Goal: Task Accomplishment & Management: Complete application form

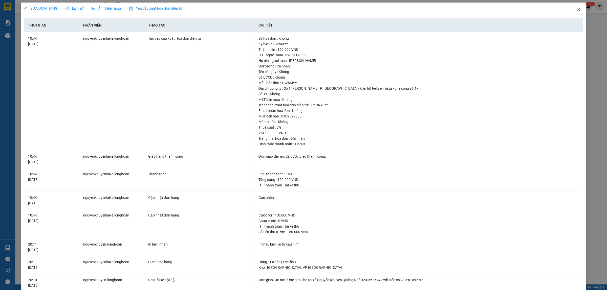
click at [576, 9] on icon "close" at bounding box center [578, 9] width 4 height 4
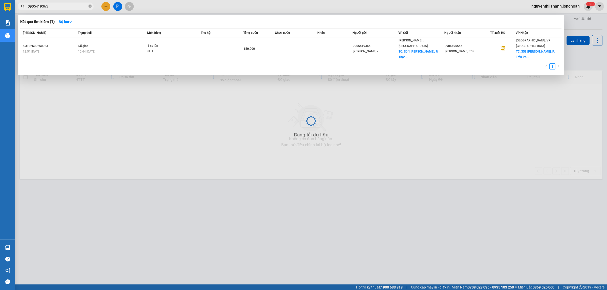
click at [91, 6] on icon "close-circle" at bounding box center [89, 6] width 3 height 3
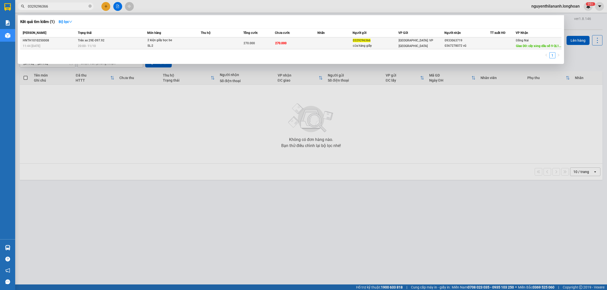
type input "0329296366"
click at [56, 46] on div "11:44 [DATE]" at bounding box center [50, 46] width 54 height 6
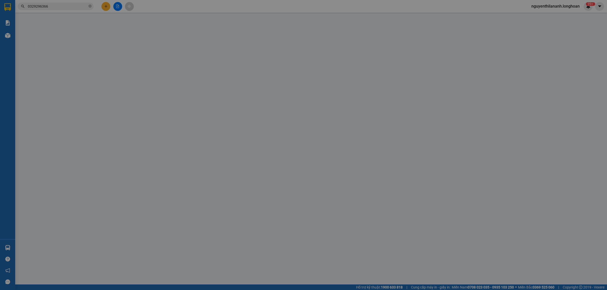
type input "0329296366"
type input "cửa hàng giầy"
type input "0933063719"
type input "0367278072 vũ"
type input "cây xăng dầu số 9 QL1A xuân lộc đồng nai"
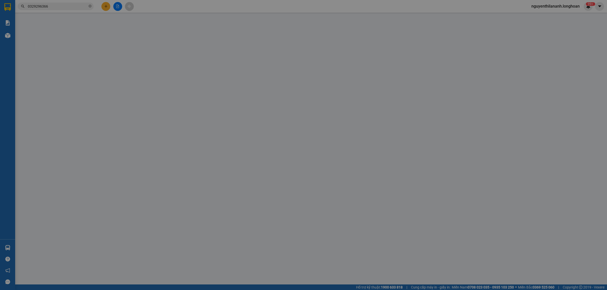
type input "0"
type input "270.000"
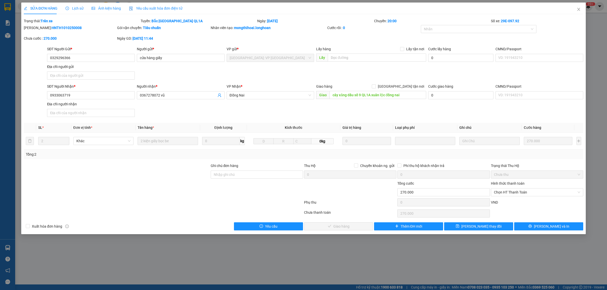
click at [71, 9] on span "Lịch sử" at bounding box center [74, 8] width 18 height 4
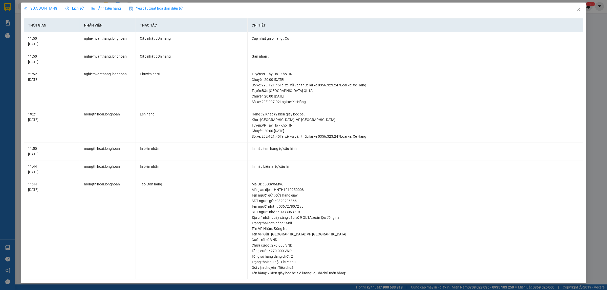
click at [45, 8] on span "SỬA ĐƠN HÀNG" at bounding box center [41, 8] width 34 height 4
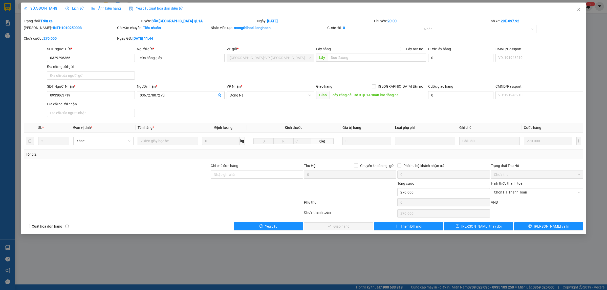
drag, startPoint x: 74, startPoint y: 29, endPoint x: 37, endPoint y: 29, distance: 36.6
click at [37, 29] on div "[PERSON_NAME]: HNTH1010250008" at bounding box center [70, 28] width 92 height 6
copy b "HNTH1010250008"
click at [578, 10] on icon "close" at bounding box center [578, 9] width 4 height 4
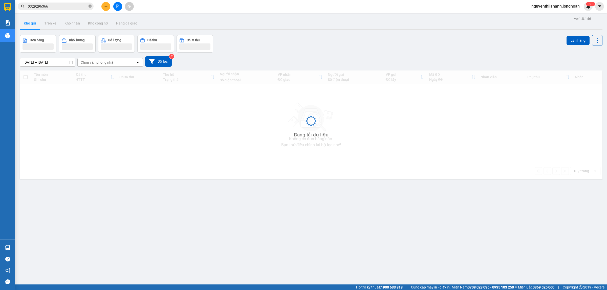
click at [89, 7] on icon "close-circle" at bounding box center [89, 6] width 3 height 3
paste input "0938670555"
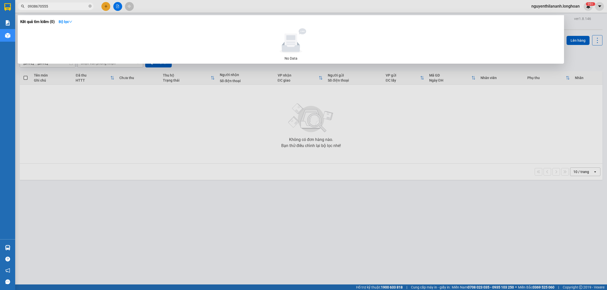
drag, startPoint x: 55, startPoint y: 7, endPoint x: 30, endPoint y: 6, distance: 24.5
click at [30, 6] on input "0938670555" at bounding box center [58, 7] width 60 height 6
click at [31, 6] on input "004985886" at bounding box center [58, 7] width 60 height 6
drag, startPoint x: 27, startPoint y: 6, endPoint x: 30, endPoint y: 5, distance: 3.0
click at [29, 6] on span "904985886" at bounding box center [56, 7] width 76 height 8
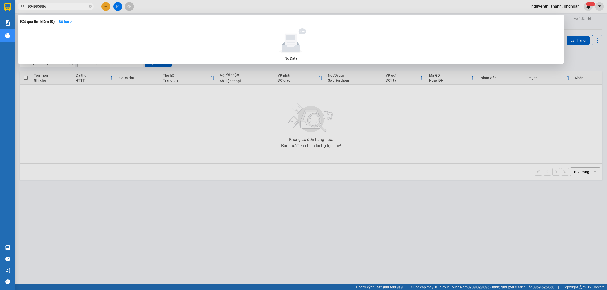
click at [28, 5] on input "904985886" at bounding box center [58, 7] width 60 height 6
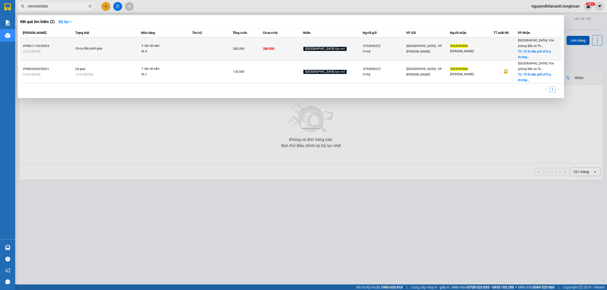
type input "0904985886"
click at [61, 45] on div "VPMD1110250024" at bounding box center [48, 45] width 51 height 5
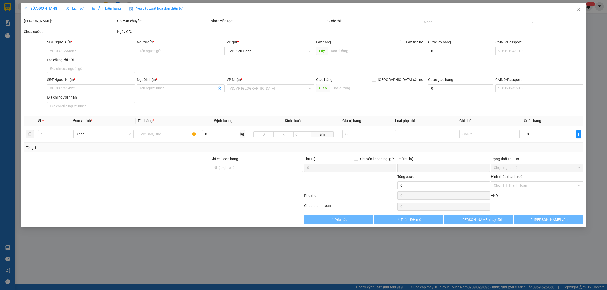
type input "0792898222"
type input "hưng"
type input "0904985886"
type input "[PERSON_NAME]"
checkbox input "true"
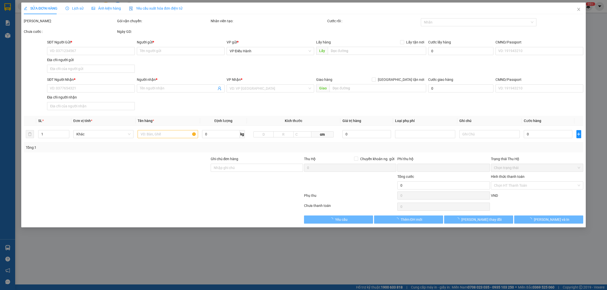
type input "70 tổ dân phố d10 p. [PERSON_NAME] thủy nguyên [GEOGRAPHIC_DATA]"
type input "0"
type input "280.000"
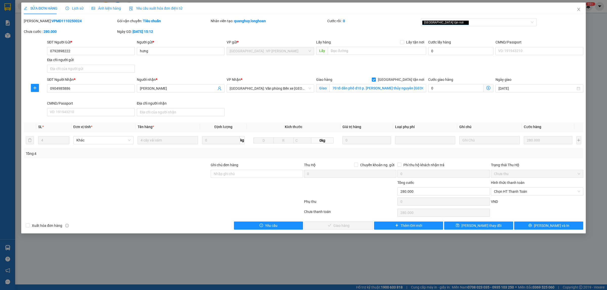
click at [80, 6] on span "Lịch sử" at bounding box center [74, 8] width 18 height 4
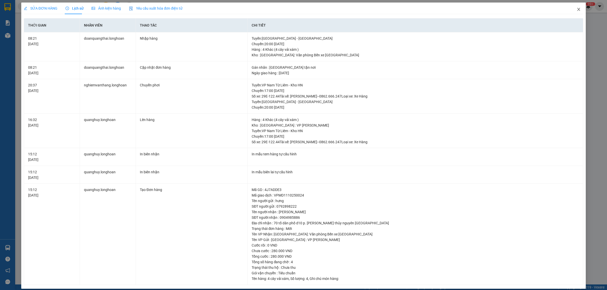
click at [576, 9] on icon "close" at bounding box center [578, 9] width 4 height 4
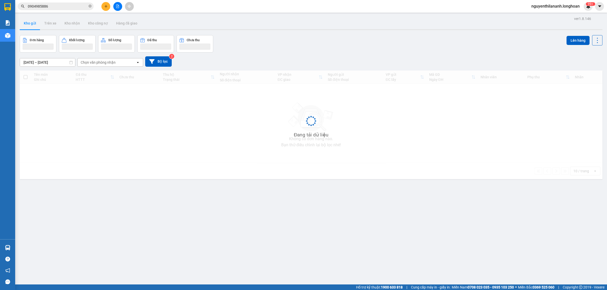
click at [58, 5] on input "0904985886" at bounding box center [58, 7] width 60 height 6
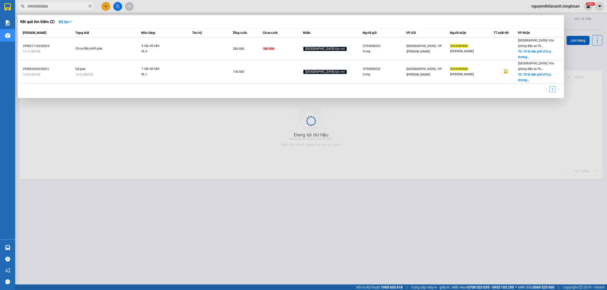
click at [58, 5] on input "0904985886" at bounding box center [58, 7] width 60 height 6
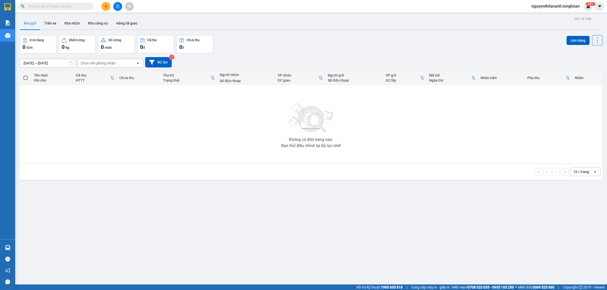
paste input "0386026555"
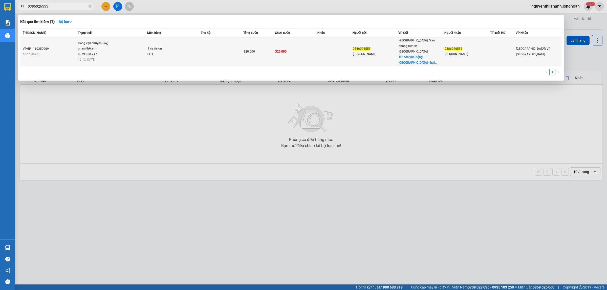
type input "0386026555"
click at [65, 42] on td "VPHP1110250009 16:11 [DATE]" at bounding box center [48, 51] width 56 height 29
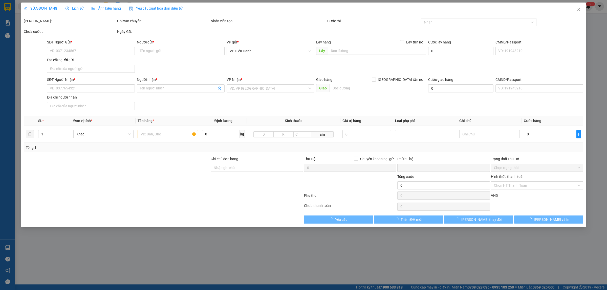
type input "0386026555"
type input "[PERSON_NAME]"
checkbox input "true"
type input "sân vận động [GEOGRAPHIC_DATA]"
type input "0386026555"
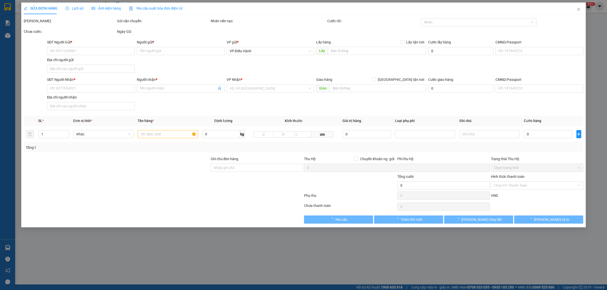
type input "[PERSON_NAME]"
type input "0"
type input "320.000"
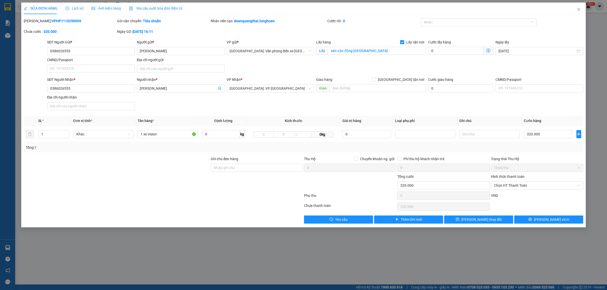
click at [70, 9] on span "Lịch sử" at bounding box center [74, 8] width 18 height 4
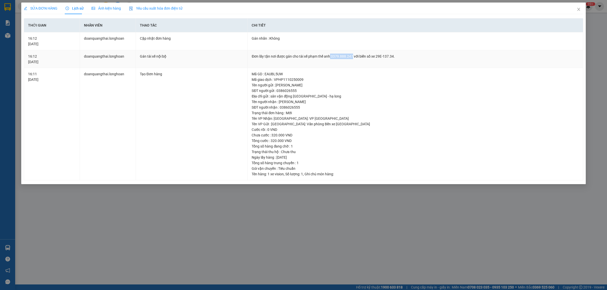
drag, startPoint x: 330, startPoint y: 58, endPoint x: 351, endPoint y: 56, distance: 20.8
click at [351, 56] on div "Đơn lấy tận nơi được gán cho tài xế phạm thế anh 0379.888.247 với biển số xe 29…" at bounding box center [414, 57] width 327 height 6
click at [579, 9] on icon "close" at bounding box center [578, 9] width 4 height 4
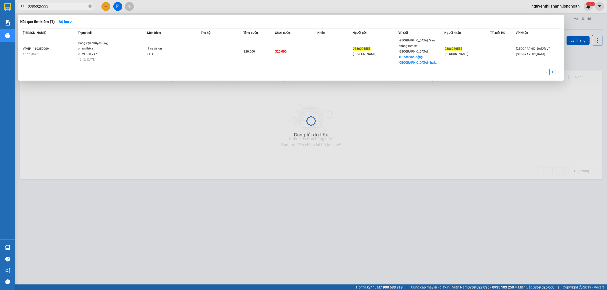
click at [89, 6] on icon "close-circle" at bounding box center [89, 6] width 3 height 3
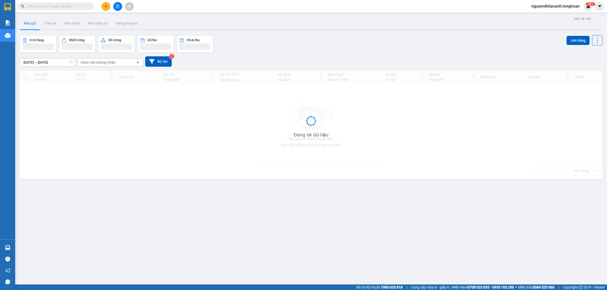
paste input "0975951311"
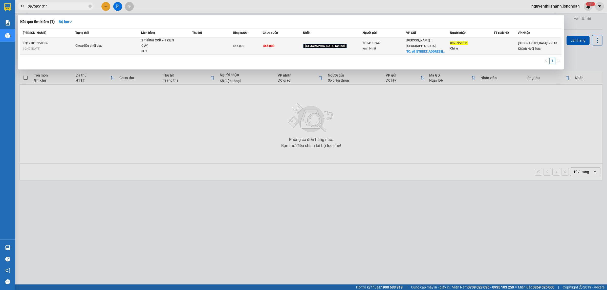
type input "0975951311"
click at [64, 45] on div "KQ121010250006" at bounding box center [48, 43] width 51 height 5
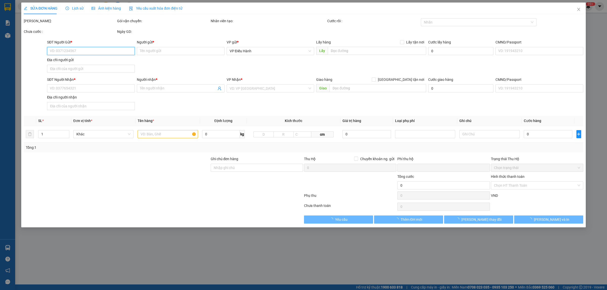
type input "0334185947"
type input "Anh Nhật"
checkbox input "true"
type input "số [STREET_ADDRESS], hcm"
type input "0975951311"
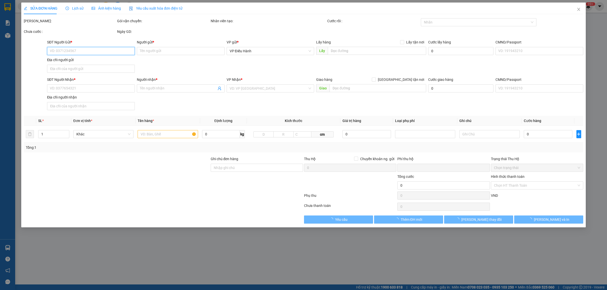
type input "Chị vy"
type input "0"
type input "465.000"
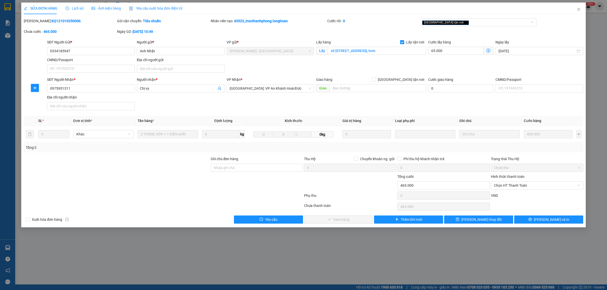
click at [66, 9] on icon "clock-circle" at bounding box center [67, 9] width 4 height 4
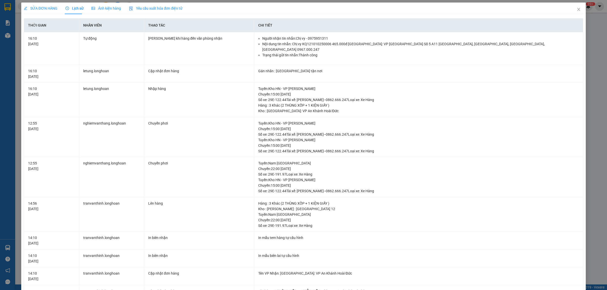
click at [48, 7] on span "SỬA ĐƠN HÀNG" at bounding box center [41, 8] width 34 height 4
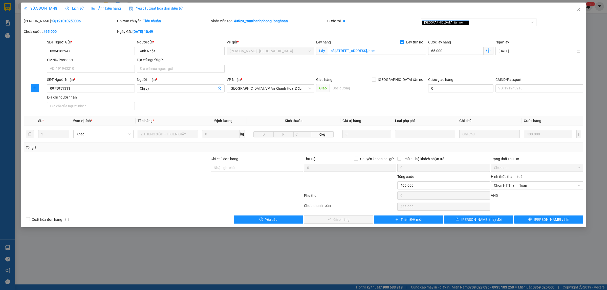
drag, startPoint x: 72, startPoint y: 22, endPoint x: 36, endPoint y: 18, distance: 36.6
click at [36, 18] on div "Mã ĐH: KQ121010250006" at bounding box center [70, 21] width 92 height 6
copy b "KQ121010250006"
click at [576, 10] on icon "close" at bounding box center [578, 9] width 4 height 4
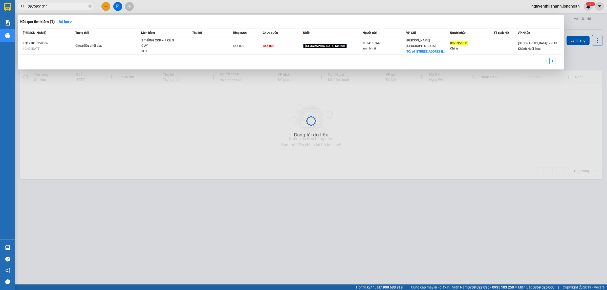
click at [72, 6] on input "0975951311" at bounding box center [58, 7] width 60 height 6
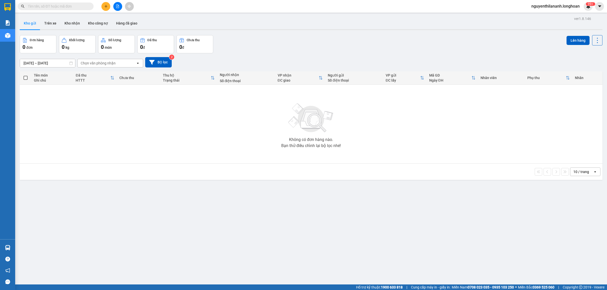
paste input "0978469806"
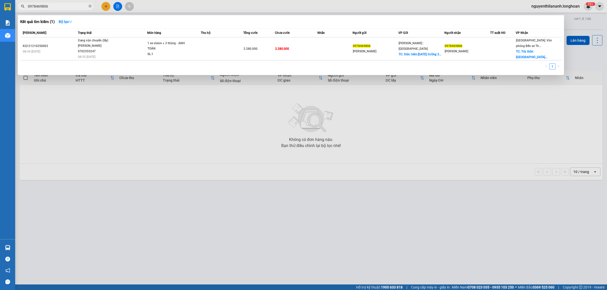
type input "0978469806"
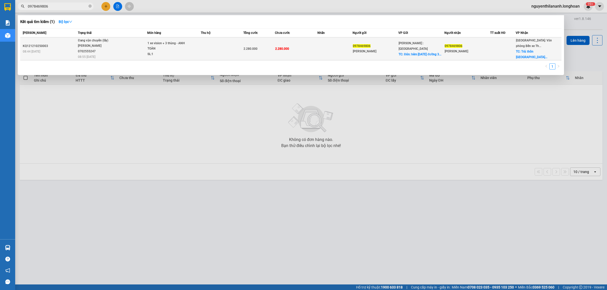
click at [73, 43] on div "KQ121210250003" at bounding box center [50, 45] width 54 height 5
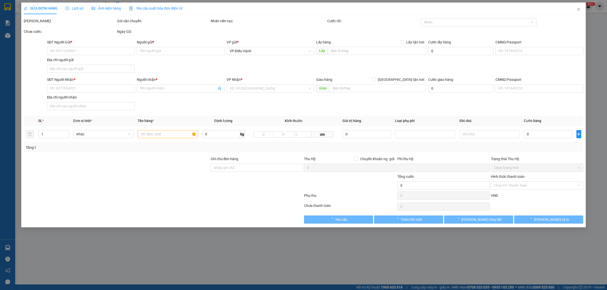
type input "0978469806"
type input "[PERSON_NAME]"
checkbox input "true"
type input "Đón: hẻm [DATE] đường 30/4 p12 bà rịa vũng tàu"
type input "0978469806"
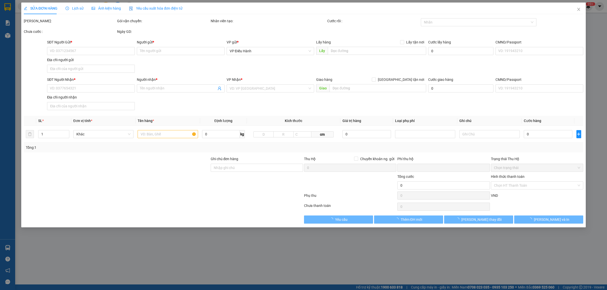
type input "[PERSON_NAME]"
checkbox input "true"
type input "Trả: thôn [GEOGRAPHIC_DATA] đông phương [GEOGRAPHIC_DATA]"
type input "0"
type input "2.280.000"
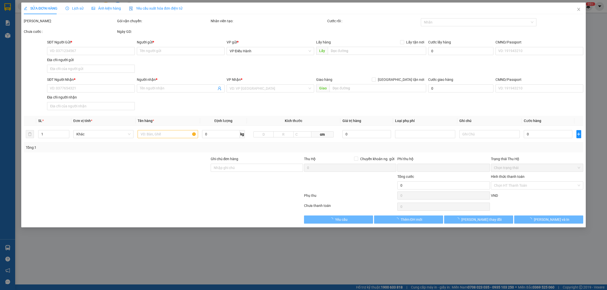
type input "2.280.000"
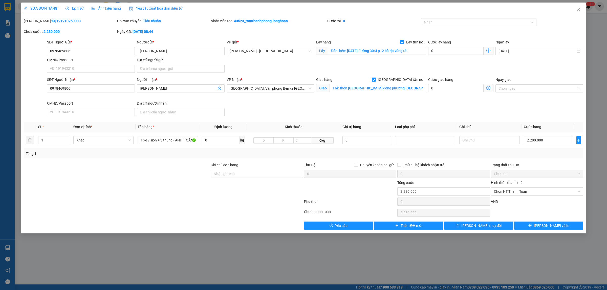
click at [78, 9] on span "Lịch sử" at bounding box center [74, 8] width 18 height 4
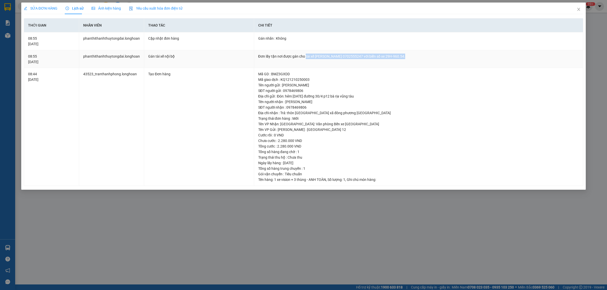
drag, startPoint x: 305, startPoint y: 56, endPoint x: 405, endPoint y: 62, distance: 100.3
click at [405, 62] on td "Đơn lấy tận nơi được gán cho tài xế [PERSON_NAME] 0702555247 với biển số xe 29H…" at bounding box center [418, 59] width 329 height 18
copy div "tài xế [PERSON_NAME] 0702555247 với biển số xe 29H-960.54"
click at [209, 122] on td "Tạo Đơn hàng" at bounding box center [199, 127] width 110 height 118
drag, startPoint x: 344, startPoint y: 57, endPoint x: 363, endPoint y: 56, distance: 19.2
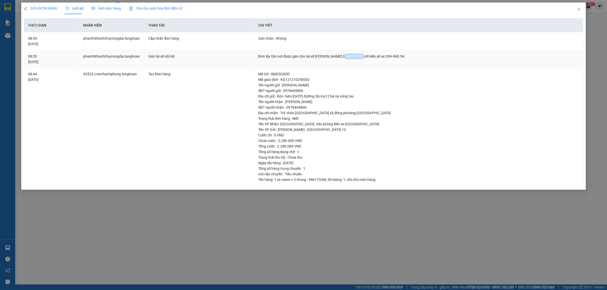
click at [363, 56] on div "Đơn lấy tận nơi được gán cho tài xế [PERSON_NAME] 0702555247 với biển số xe 29H…" at bounding box center [418, 57] width 320 height 6
copy div "0702555247"
click at [580, 9] on icon "close" at bounding box center [578, 9] width 4 height 4
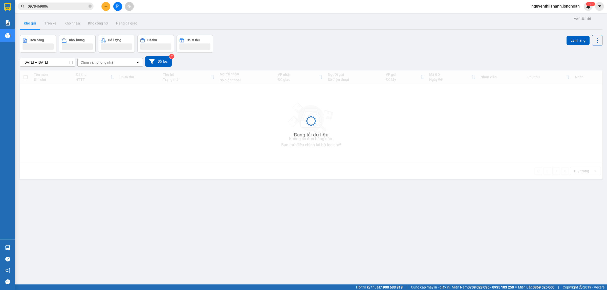
click at [70, 8] on input "0978469806" at bounding box center [58, 7] width 60 height 6
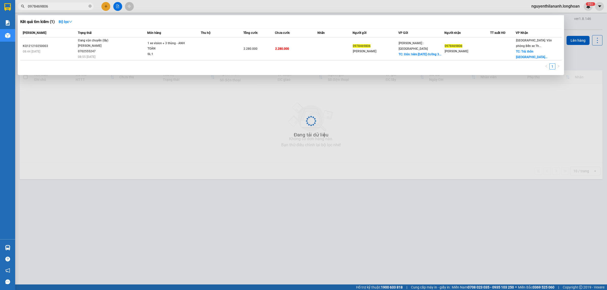
click at [70, 8] on input "0978469806" at bounding box center [58, 7] width 60 height 6
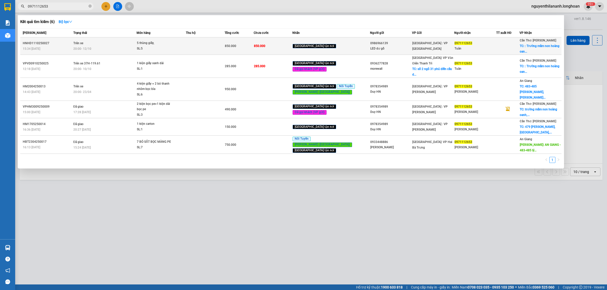
type input "0971112653"
click at [65, 47] on div "15:34 [DATE]" at bounding box center [47, 49] width 49 height 6
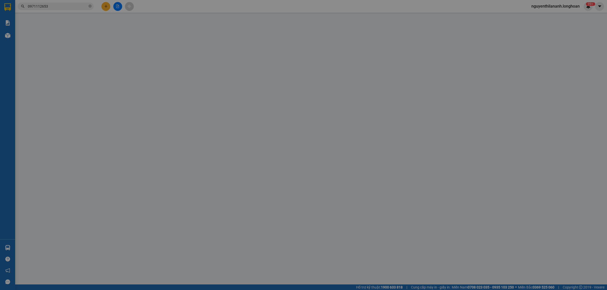
type input "0986966139"
type input "LED dư gồ"
type input "0971112653"
type input "Tuân"
checkbox input "true"
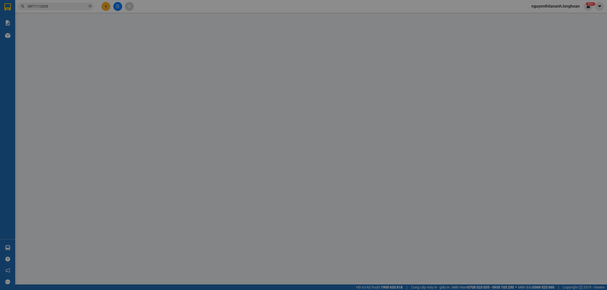
type input ": Trường mầm non hoàng oanh, [PERSON_NAME], khóm 5, tp cà mau"
type input "0"
type input "850.000"
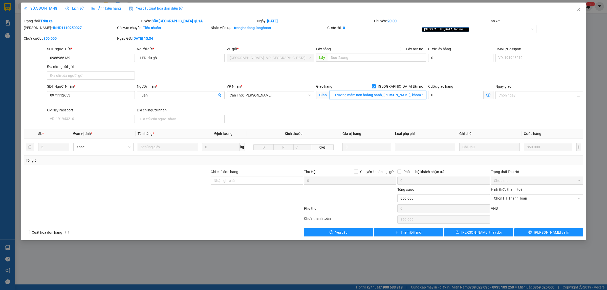
click at [401, 96] on input ": Trường mầm non hoàng oanh, [PERSON_NAME], khóm 5, tp cà mau" at bounding box center [377, 95] width 97 height 8
click at [404, 95] on input ": Trường mầm non hoàng oanh, [PERSON_NAME], khóm 5, tp cà mau" at bounding box center [377, 95] width 97 height 8
click at [69, 10] on span "Lịch sử" at bounding box center [74, 8] width 18 height 4
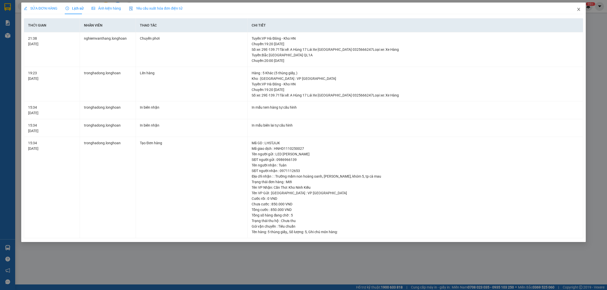
click at [579, 10] on icon "close" at bounding box center [578, 9] width 4 height 4
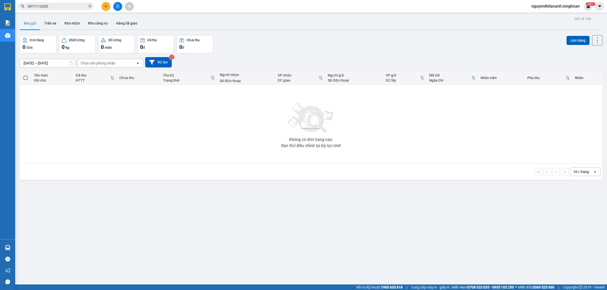
click at [56, 8] on input "0971112653" at bounding box center [58, 7] width 60 height 6
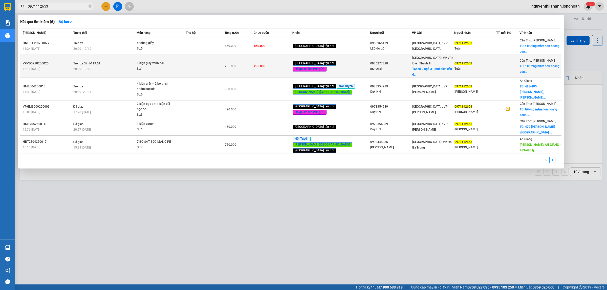
click at [64, 66] on div "12:18 [DATE]" at bounding box center [47, 69] width 49 height 6
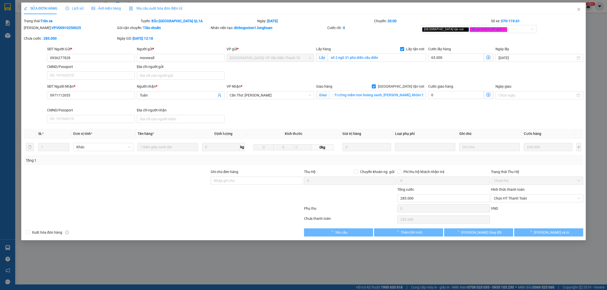
type input "0936277828"
type input "morewall"
checkbox input "true"
type input "số 2 ngõ 31 phú diễn cầu diễn"
type input "0971112653"
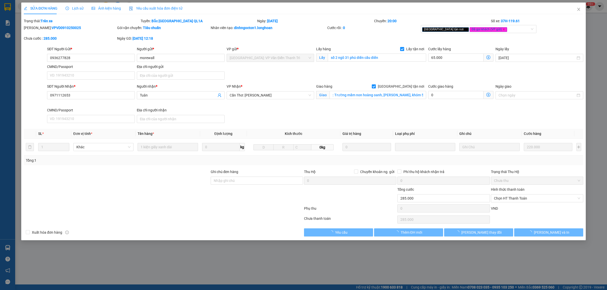
type input "Tuân"
checkbox input "true"
type input ": Trường mầm non hoàng oanh, [PERSON_NAME], khóm 5, tp cà mau"
type input "0"
type input "285.000"
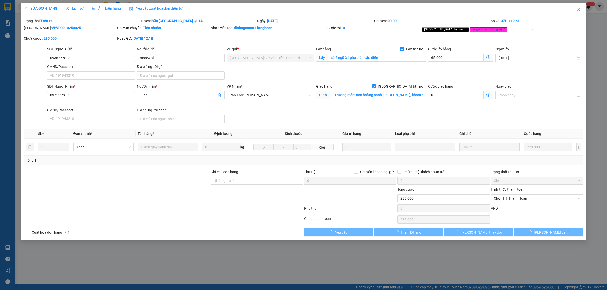
type input "285.000"
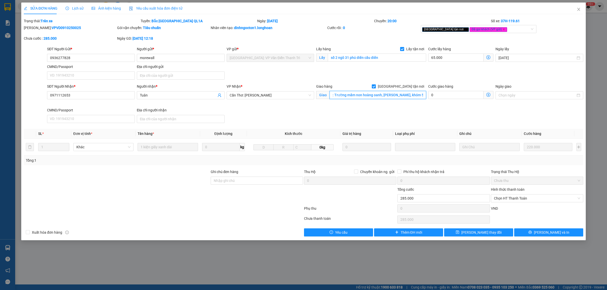
click at [362, 98] on input ": Trường mầm non hoàng oanh, [PERSON_NAME], khóm 5, tp cà mau" at bounding box center [377, 95] width 97 height 8
click at [370, 94] on input ": Trường mầm non hoàng oanh, [PERSON_NAME], khóm 5, tp cà mau" at bounding box center [377, 95] width 97 height 8
click at [75, 8] on span "Lịch sử" at bounding box center [74, 8] width 18 height 4
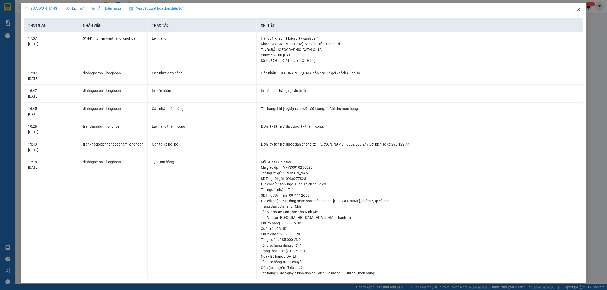
click at [578, 9] on icon "close" at bounding box center [578, 9] width 4 height 4
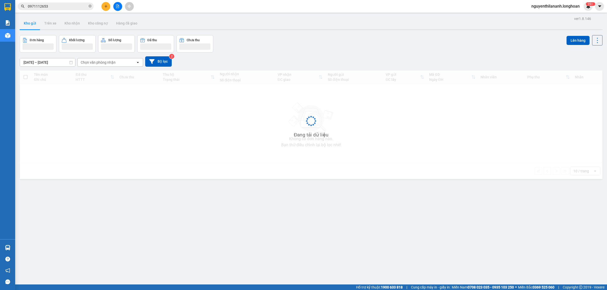
click at [63, 4] on input "0971112653" at bounding box center [58, 7] width 60 height 6
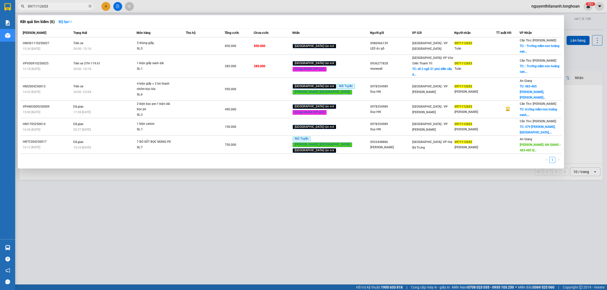
click at [63, 4] on input "0971112653" at bounding box center [58, 7] width 60 height 6
